Goal: Navigation & Orientation: Find specific page/section

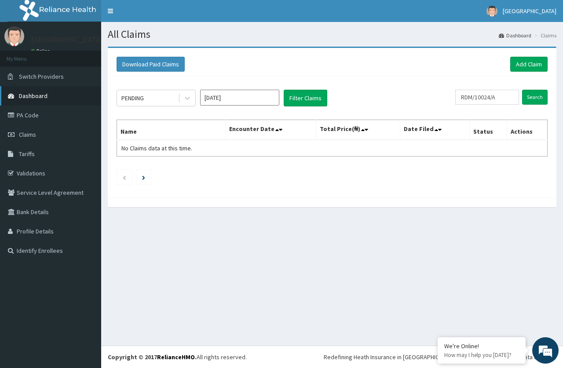
click at [54, 93] on link "Dashboard" at bounding box center [50, 95] width 101 height 19
